Goal: Task Accomplishment & Management: Manage account settings

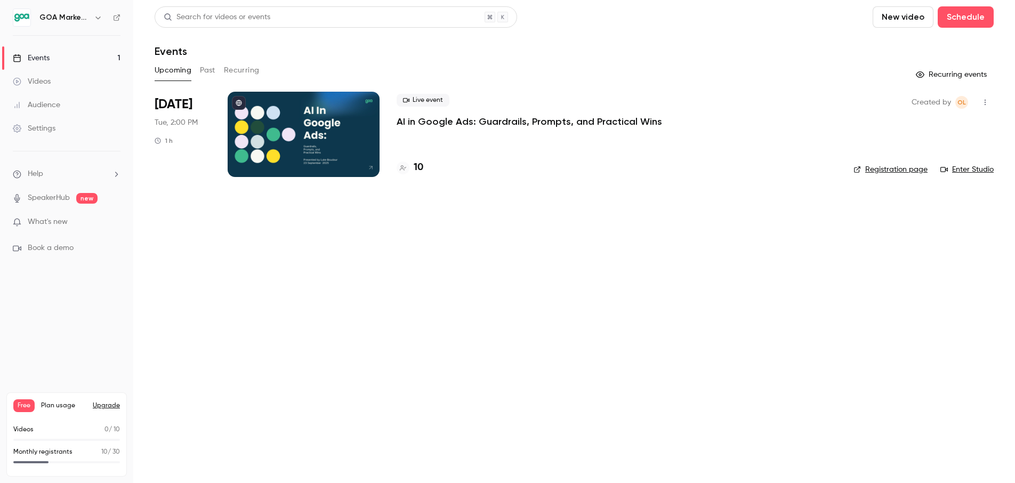
click at [43, 98] on link "Audience" at bounding box center [66, 104] width 133 height 23
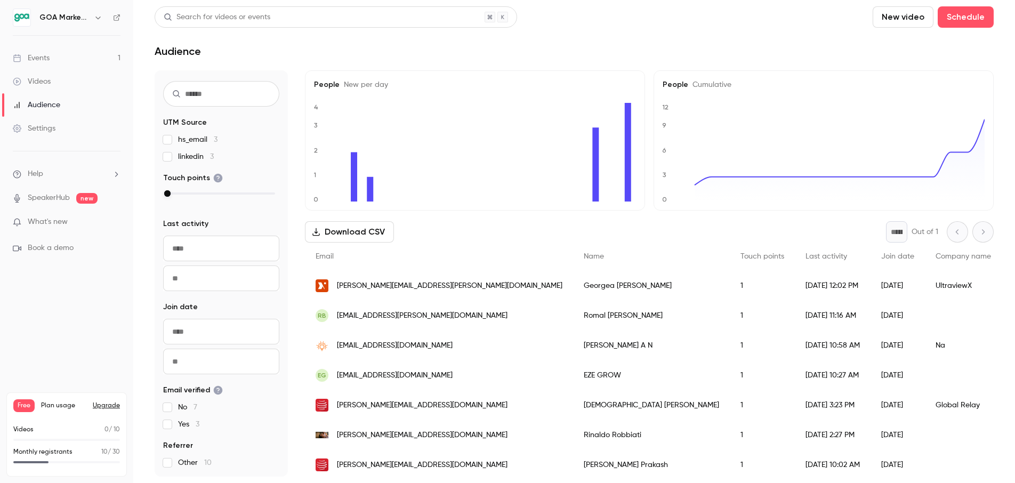
click at [193, 406] on span "No 7" at bounding box center [187, 407] width 19 height 11
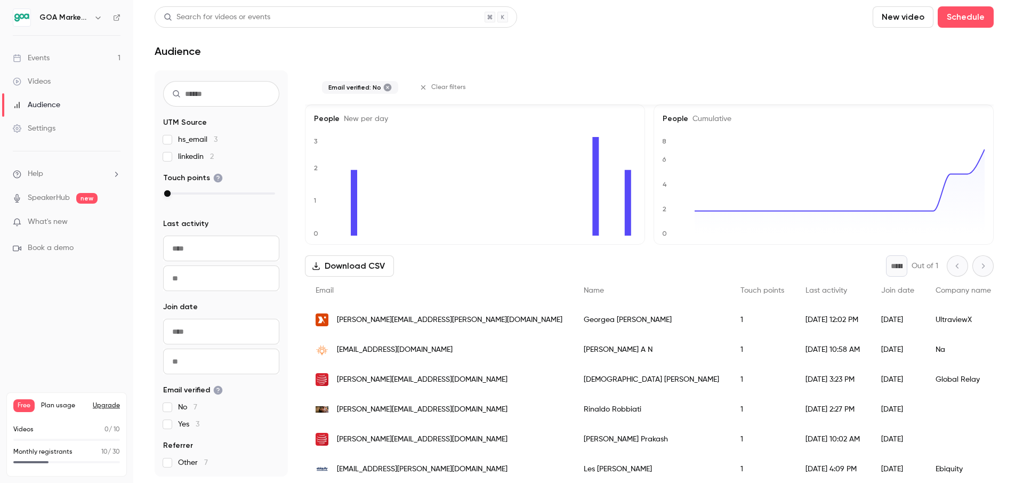
scroll to position [37, 0]
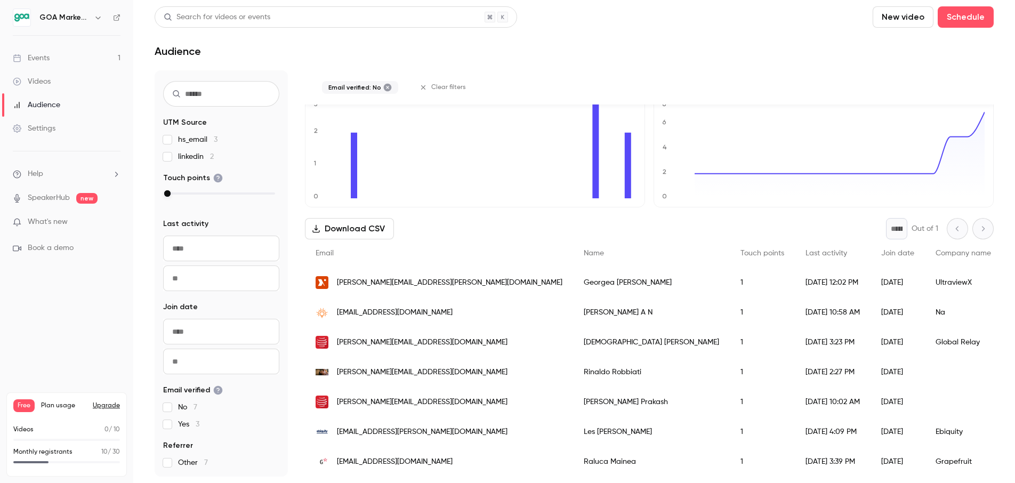
click at [186, 425] on span "Yes 3" at bounding box center [188, 424] width 21 height 11
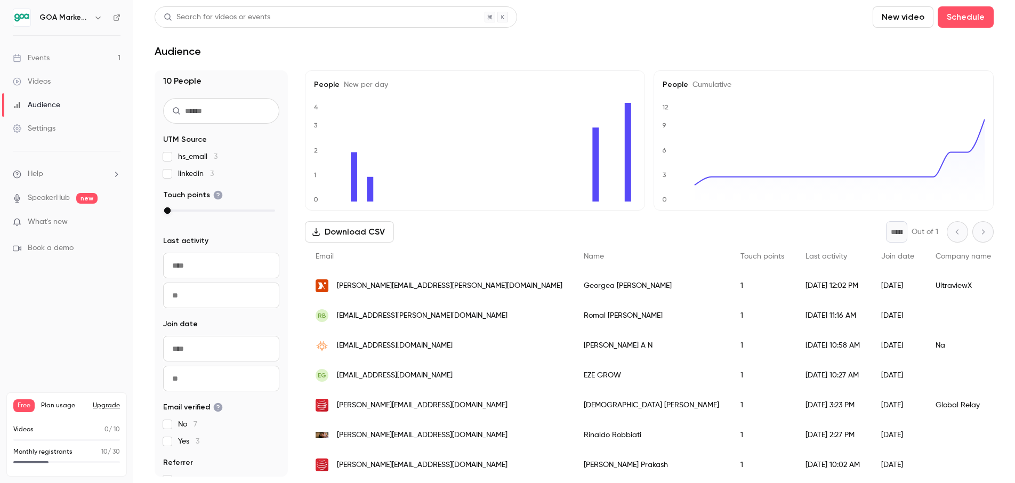
scroll to position [0, 0]
click at [56, 60] on link "Events 1" at bounding box center [66, 57] width 133 height 23
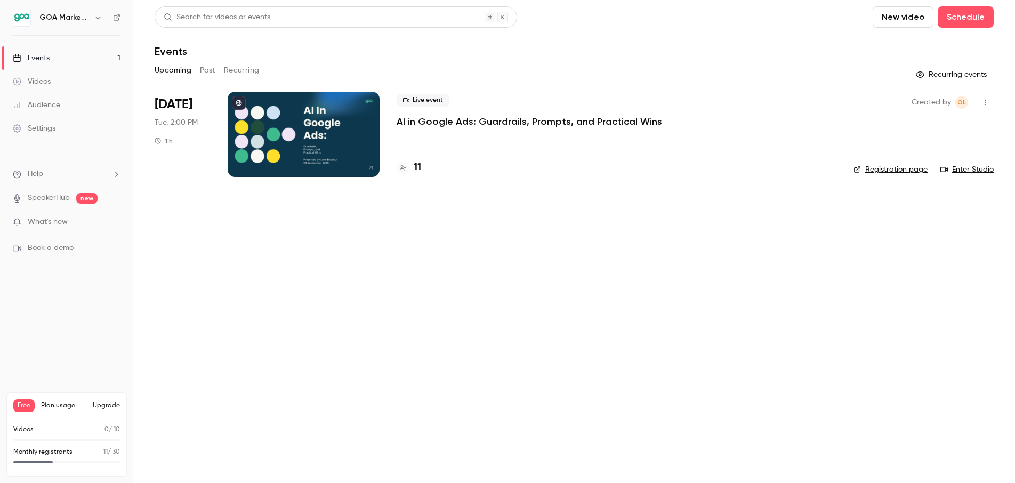
click at [448, 123] on p "AI in Google Ads: Guardrails, Prompts, and Practical Wins" at bounding box center [529, 121] width 265 height 13
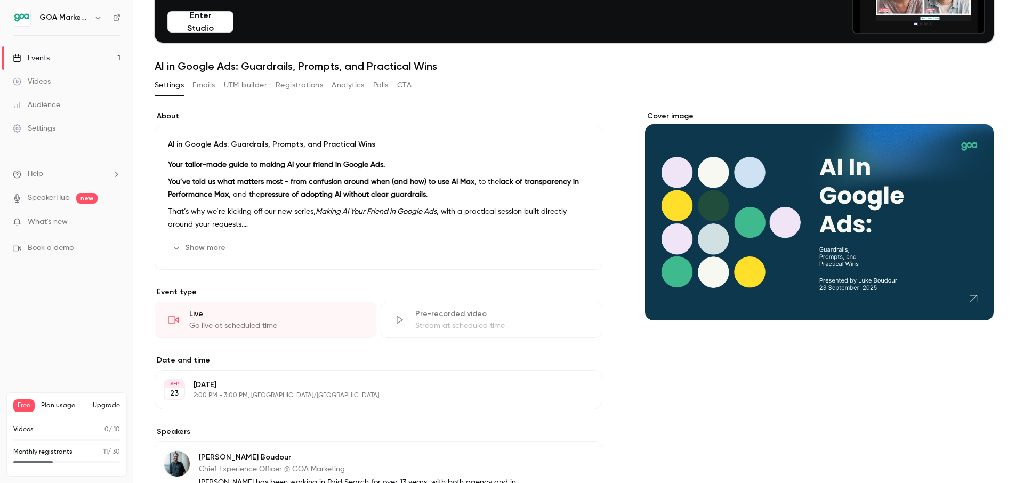
scroll to position [104, 0]
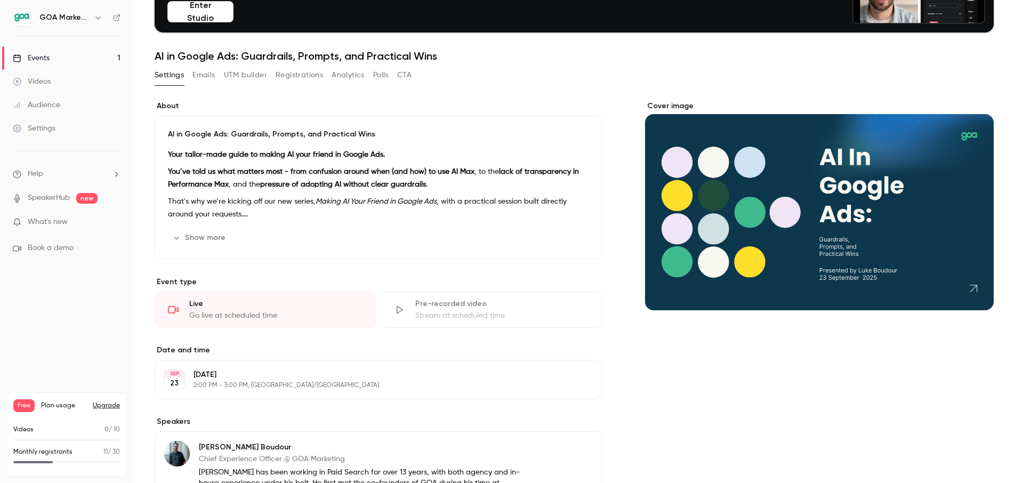
click at [296, 74] on button "Registrations" at bounding box center [299, 75] width 47 height 17
